Goal: Task Accomplishment & Management: Manage account settings

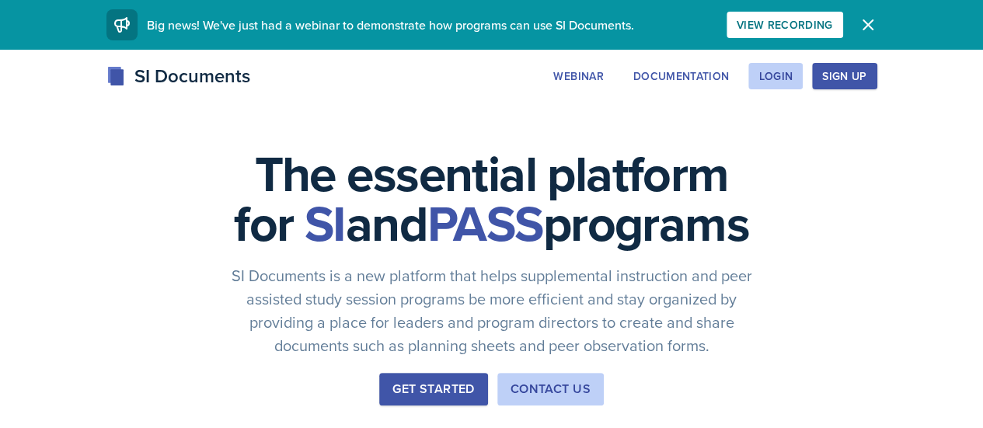
click at [876, 62] on div "SI Documents Webinar Documentation Login Sign Up Sign Up Login Documentation We…" at bounding box center [492, 76] width 796 height 28
click at [792, 72] on div "Login" at bounding box center [775, 76] width 34 height 12
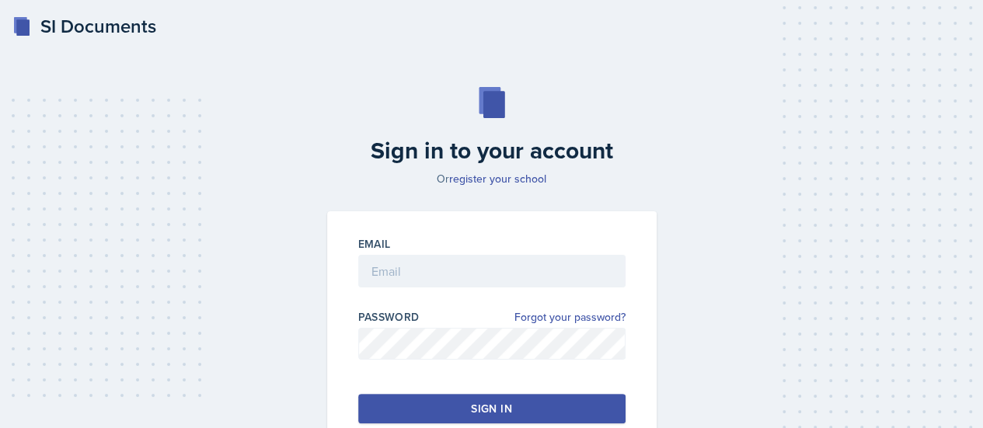
click at [499, 252] on div "Email" at bounding box center [491, 269] width 267 height 67
click at [499, 269] on input "email" at bounding box center [491, 271] width 267 height 33
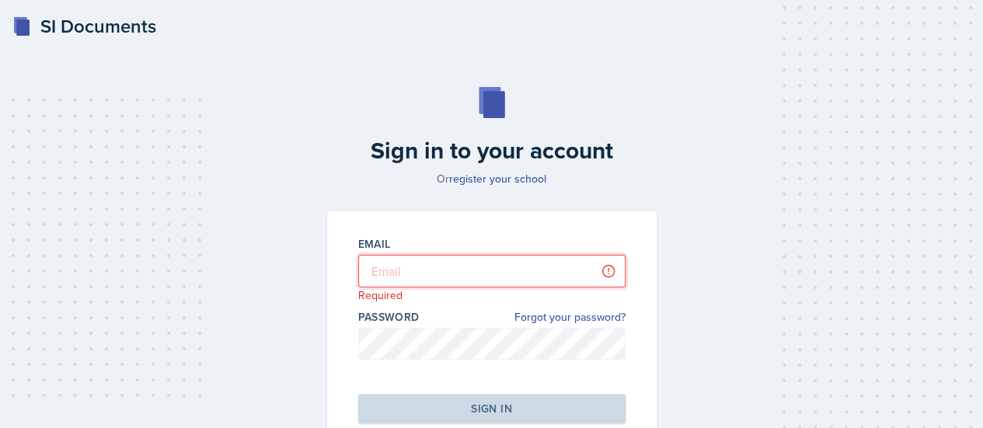
type input "[PERSON_NAME][EMAIL_ADDRESS][PERSON_NAME][DOMAIN_NAME]"
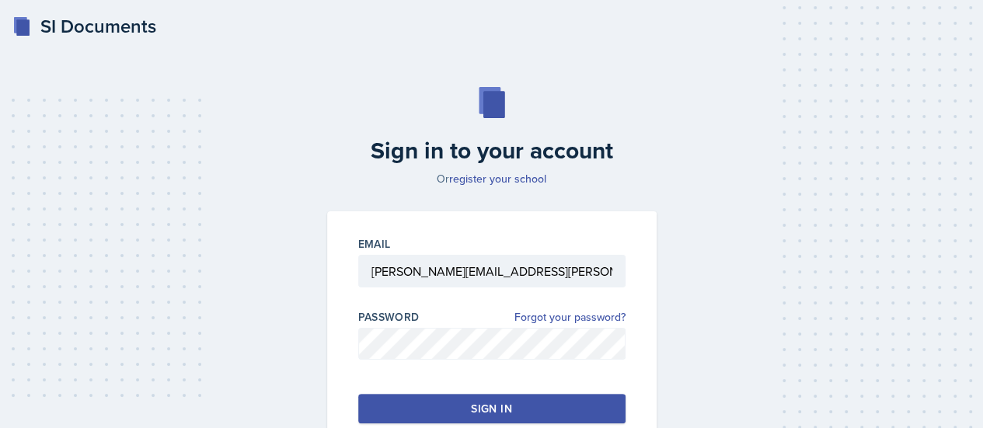
scroll to position [37, 0]
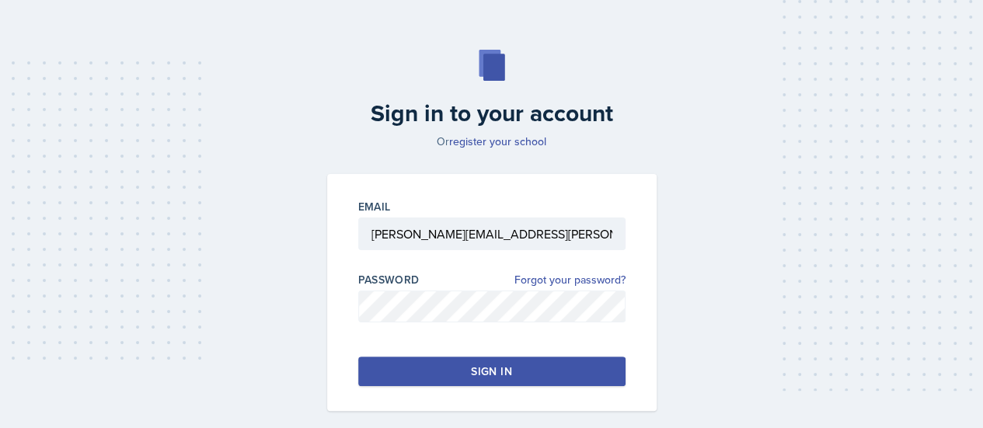
click at [507, 369] on div "Sign in" at bounding box center [491, 372] width 40 height 16
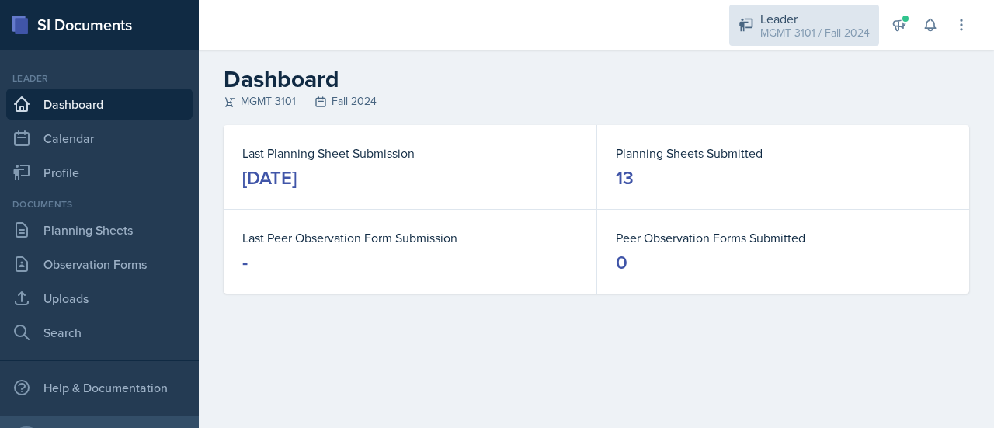
click at [800, 16] on div "Leader" at bounding box center [816, 18] width 110 height 19
